Goal: Task Accomplishment & Management: Manage account settings

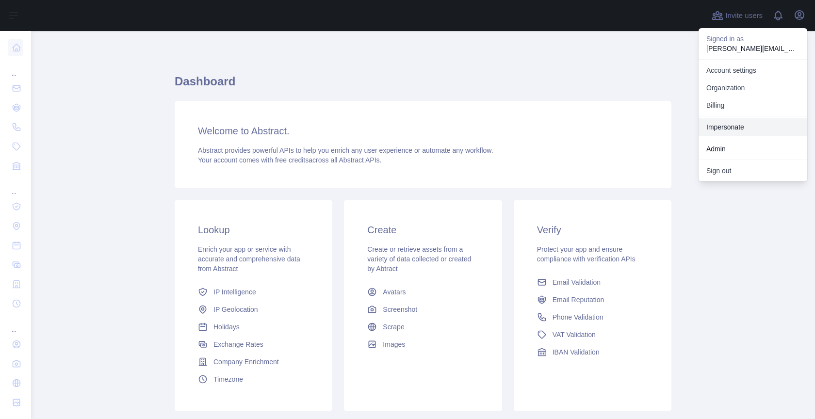
click at [724, 125] on link "Impersonate" at bounding box center [753, 126] width 109 height 17
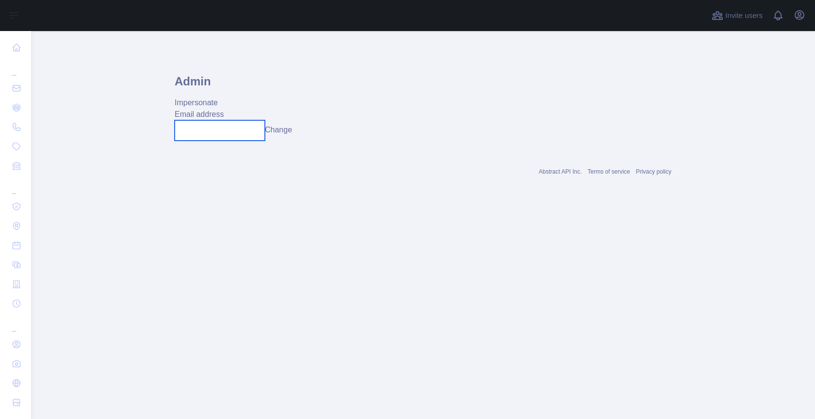
click at [223, 128] on input "text" at bounding box center [220, 130] width 90 height 20
click at [222, 131] on input "**********" at bounding box center [220, 130] width 90 height 20
type input "**********"
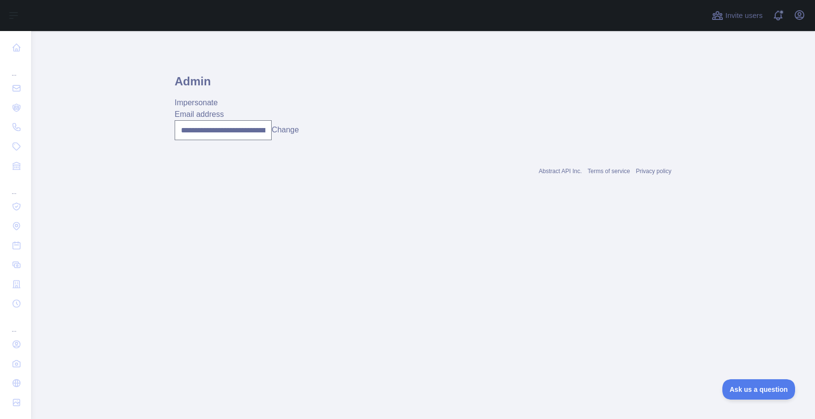
click at [283, 127] on button "Change" at bounding box center [285, 130] width 27 height 12
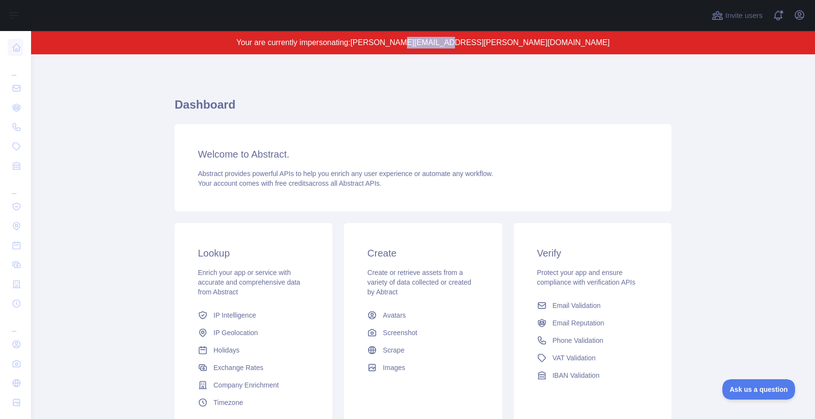
drag, startPoint x: 445, startPoint y: 43, endPoint x: 480, endPoint y: 44, distance: 34.9
click at [491, 43] on span "[PERSON_NAME][EMAIL_ADDRESS][PERSON_NAME][DOMAIN_NAME]" at bounding box center [479, 42] width 259 height 8
drag, startPoint x: 409, startPoint y: 45, endPoint x: 575, endPoint y: 43, distance: 166.9
click at [575, 43] on p "Your are currently impersonating: [PERSON_NAME][EMAIL_ADDRESS][PERSON_NAME][DOM…" at bounding box center [423, 43] width 691 height 12
copy span "[PERSON_NAME][EMAIL_ADDRESS][PERSON_NAME][DOMAIN_NAME]"
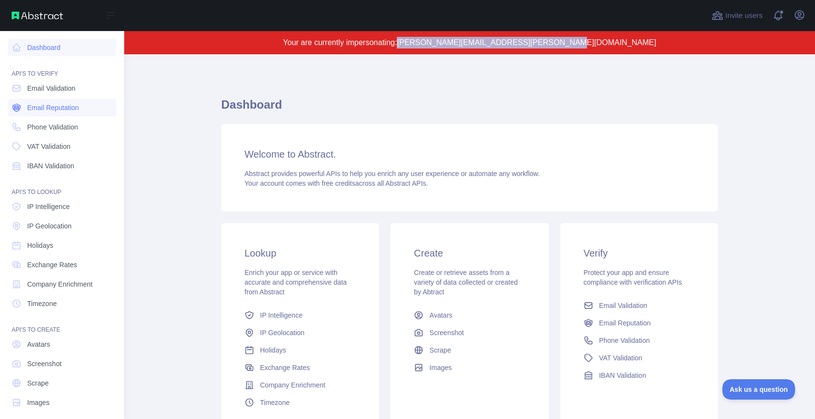
click at [48, 88] on span "Email Validation" at bounding box center [51, 88] width 48 height 10
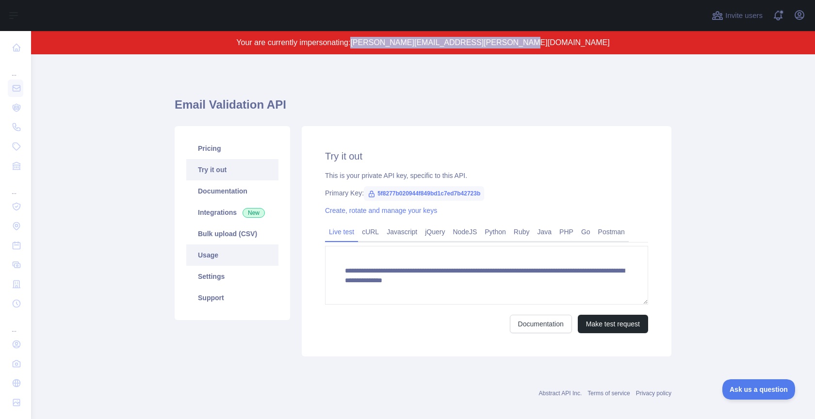
click at [229, 259] on link "Usage" at bounding box center [232, 255] width 92 height 21
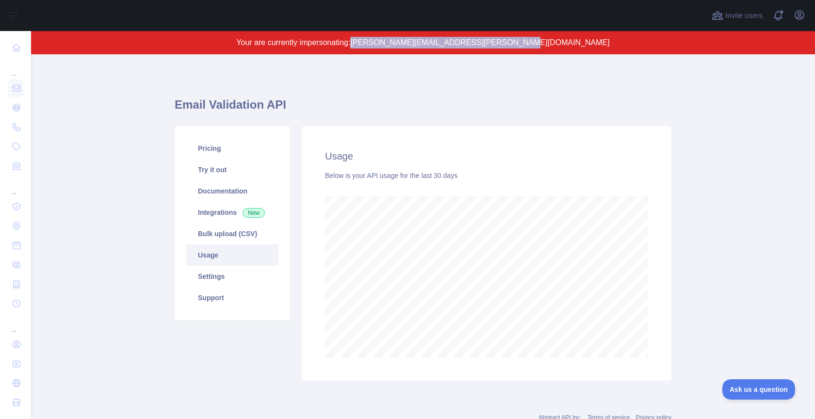
scroll to position [365, 784]
click at [800, 19] on icon "button" at bounding box center [799, 15] width 9 height 9
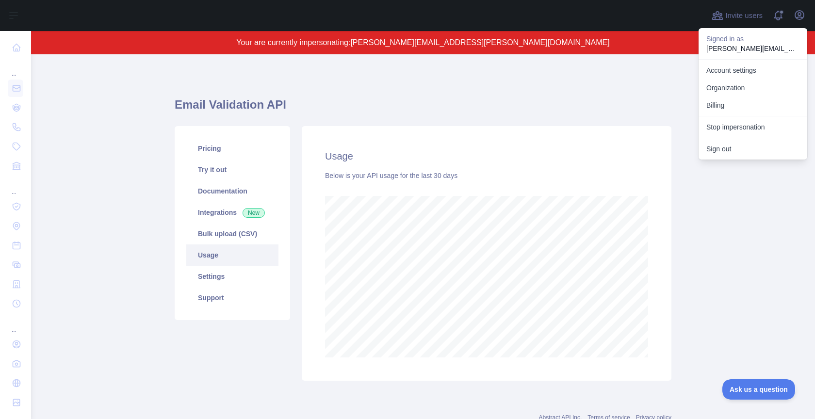
click at [372, 128] on div "Usage Below is your API usage for the last 30 days" at bounding box center [487, 253] width 370 height 255
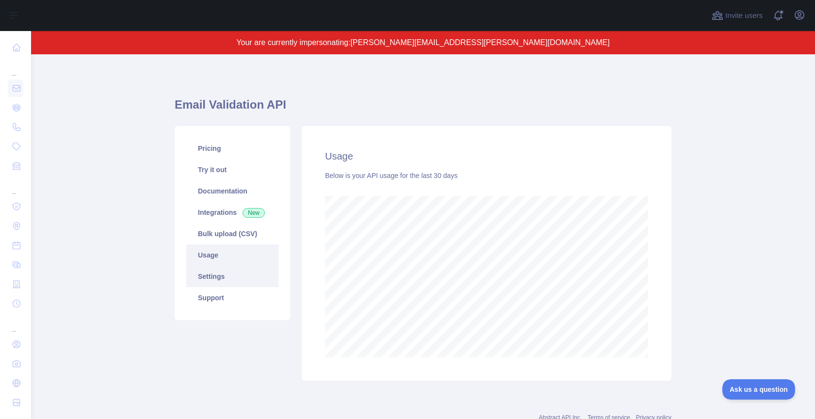
click at [216, 270] on link "Settings" at bounding box center [232, 276] width 92 height 21
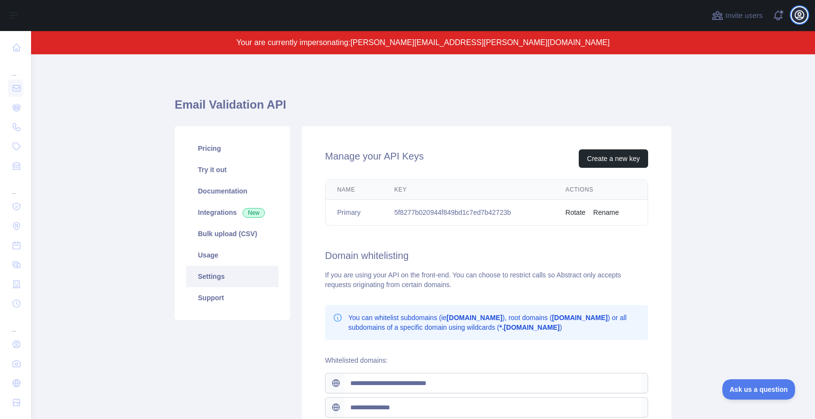
click at [800, 21] on button "Open user menu" at bounding box center [800, 15] width 16 height 16
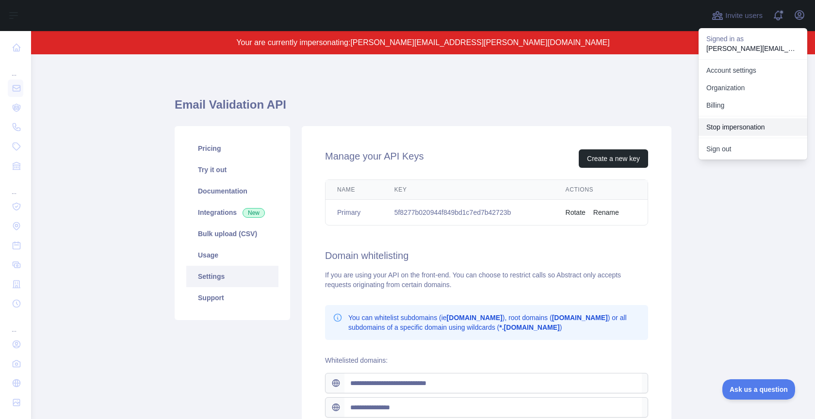
click at [759, 121] on button "Stop impersonation" at bounding box center [753, 126] width 109 height 17
